Goal: Learn about a topic

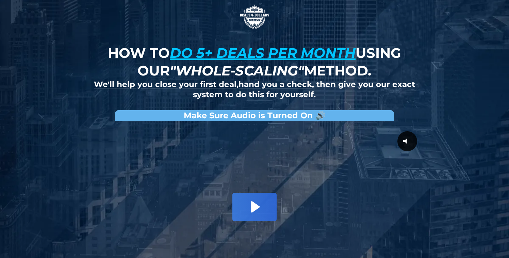
click at [257, 15] on img at bounding box center [255, 17] width 34 height 34
click at [255, 27] on img at bounding box center [255, 17] width 34 height 34
click at [251, 13] on img at bounding box center [255, 17] width 34 height 34
click at [214, 116] on strong "Make Sure Audio is Turned On 🔊" at bounding box center [255, 116] width 142 height 10
click at [270, 116] on strong "Make Sure Audio is Turned On 🔊" at bounding box center [255, 116] width 142 height 10
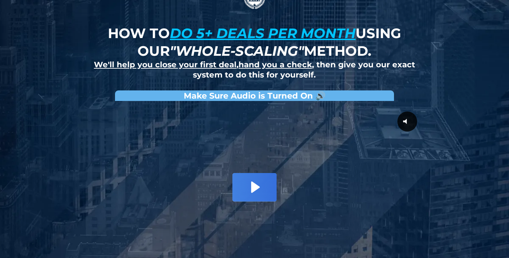
click at [258, 180] on icon "Play Video: David Choi - Whole-Scaling VSL V.2 (short)" at bounding box center [254, 187] width 44 height 28
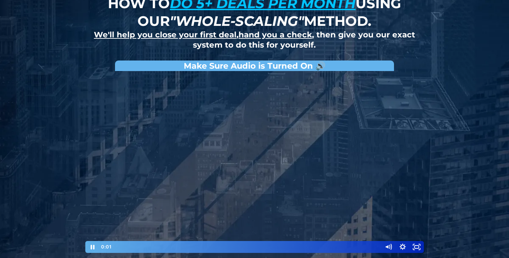
scroll to position [56, 0]
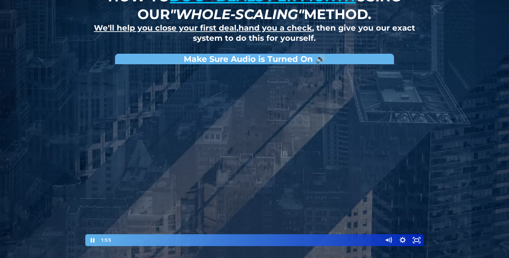
click at [169, 239] on div "Playbar" at bounding box center [247, 240] width 262 height 12
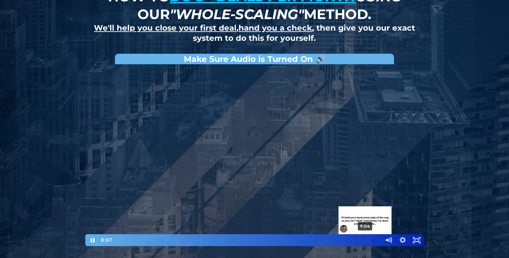
click at [365, 239] on div "9:04" at bounding box center [247, 240] width 262 height 12
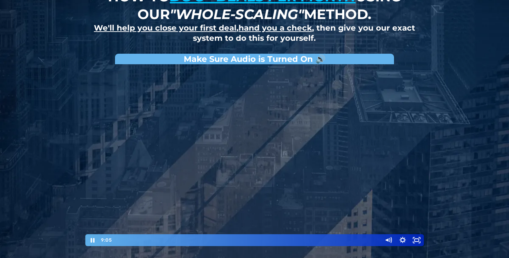
click at [330, 178] on div at bounding box center [254, 157] width 340 height 179
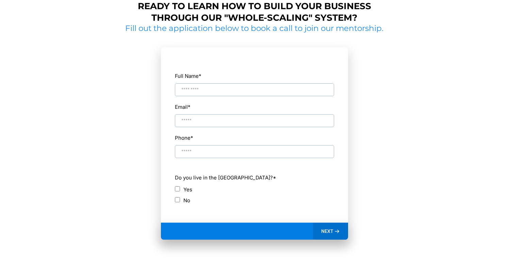
scroll to position [274, 0]
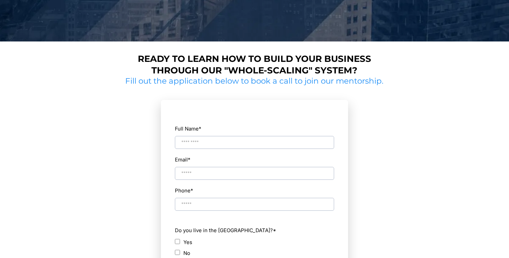
click at [275, 83] on h2 "Fill out the application below to book a call to join our mentorship." at bounding box center [254, 81] width 263 height 10
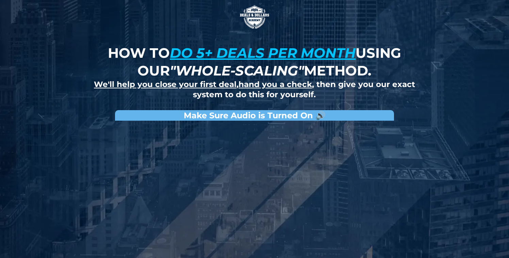
click at [276, 116] on strong "Make Sure Audio is Turned On 🔊" at bounding box center [255, 116] width 142 height 10
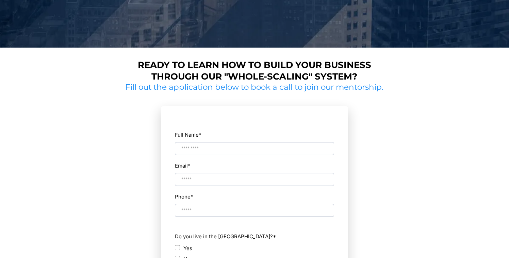
scroll to position [405, 0]
